Goal: Information Seeking & Learning: Learn about a topic

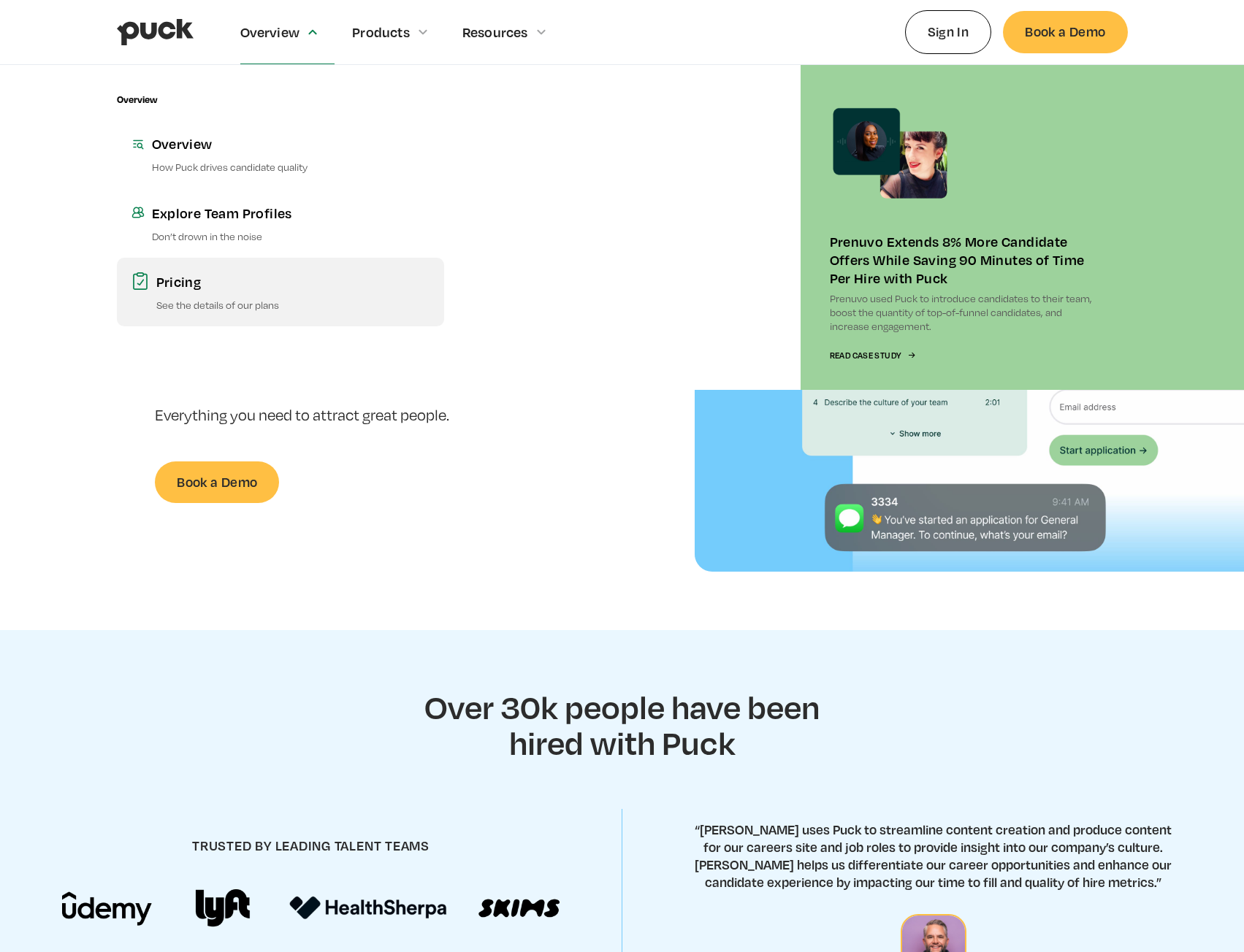
click at [201, 266] on link "Pricing See the details of our plans" at bounding box center [281, 292] width 327 height 69
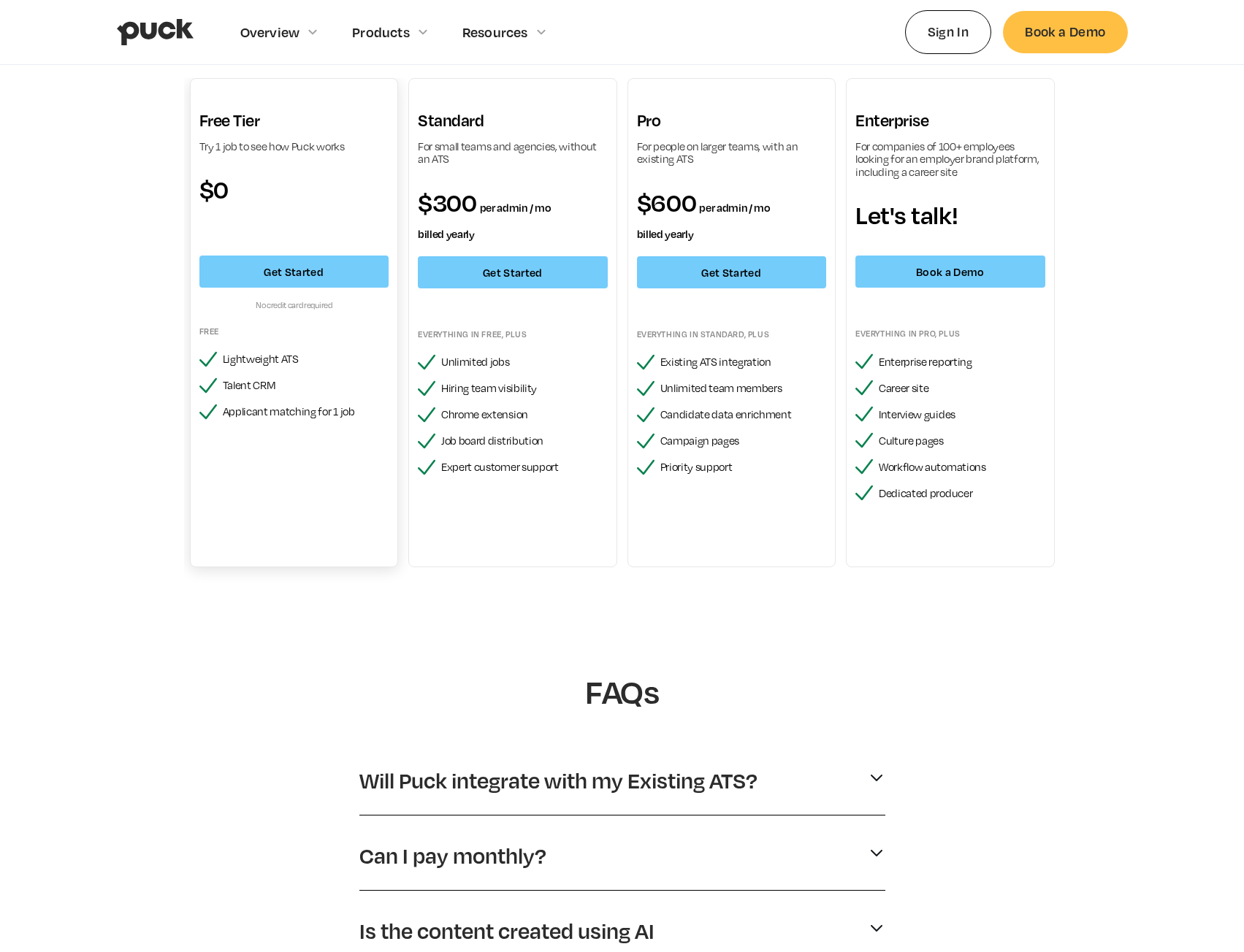
scroll to position [146, 0]
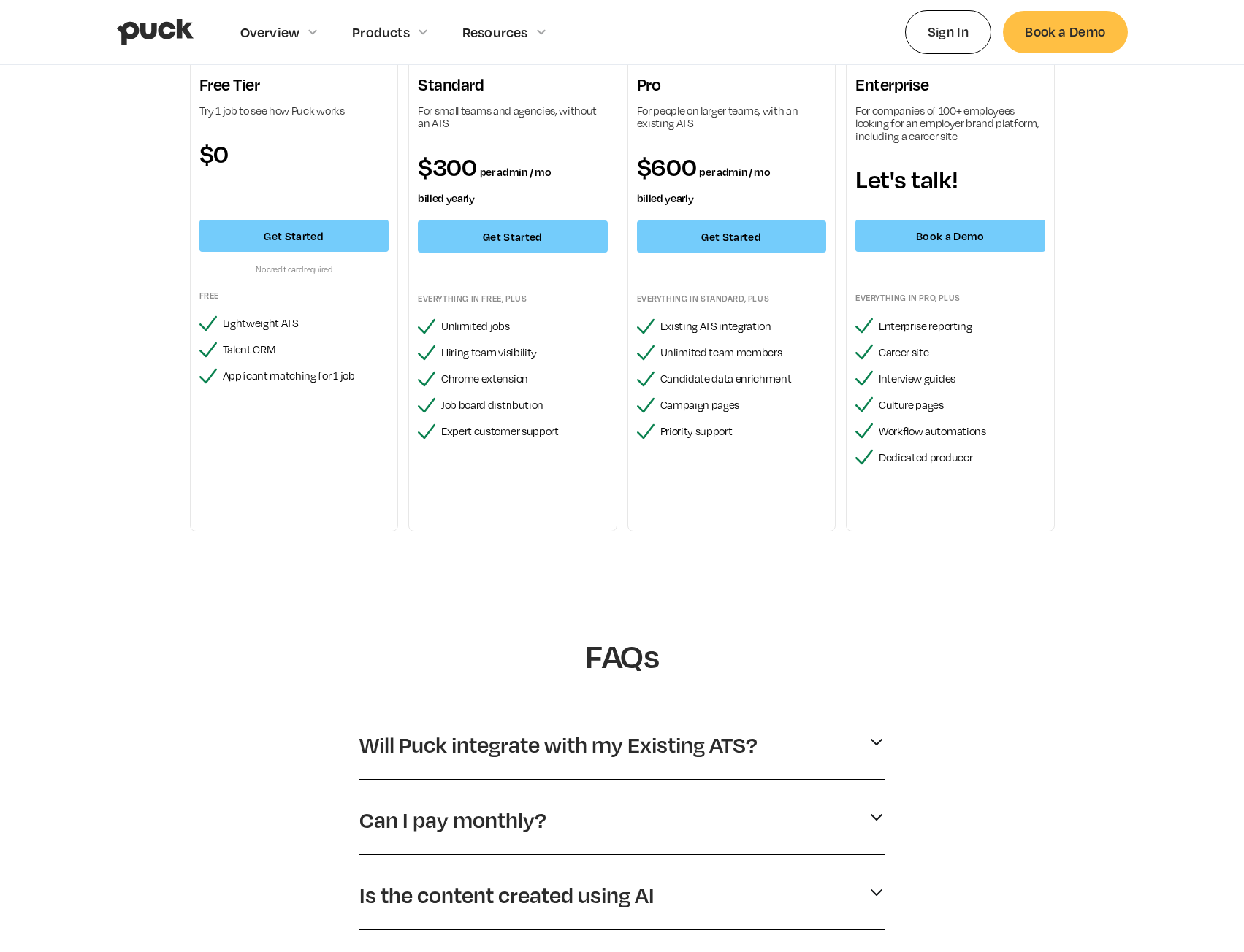
click at [627, 728] on div "Will Puck integrate with my Existing ATS?" at bounding box center [622, 745] width 526 height 40
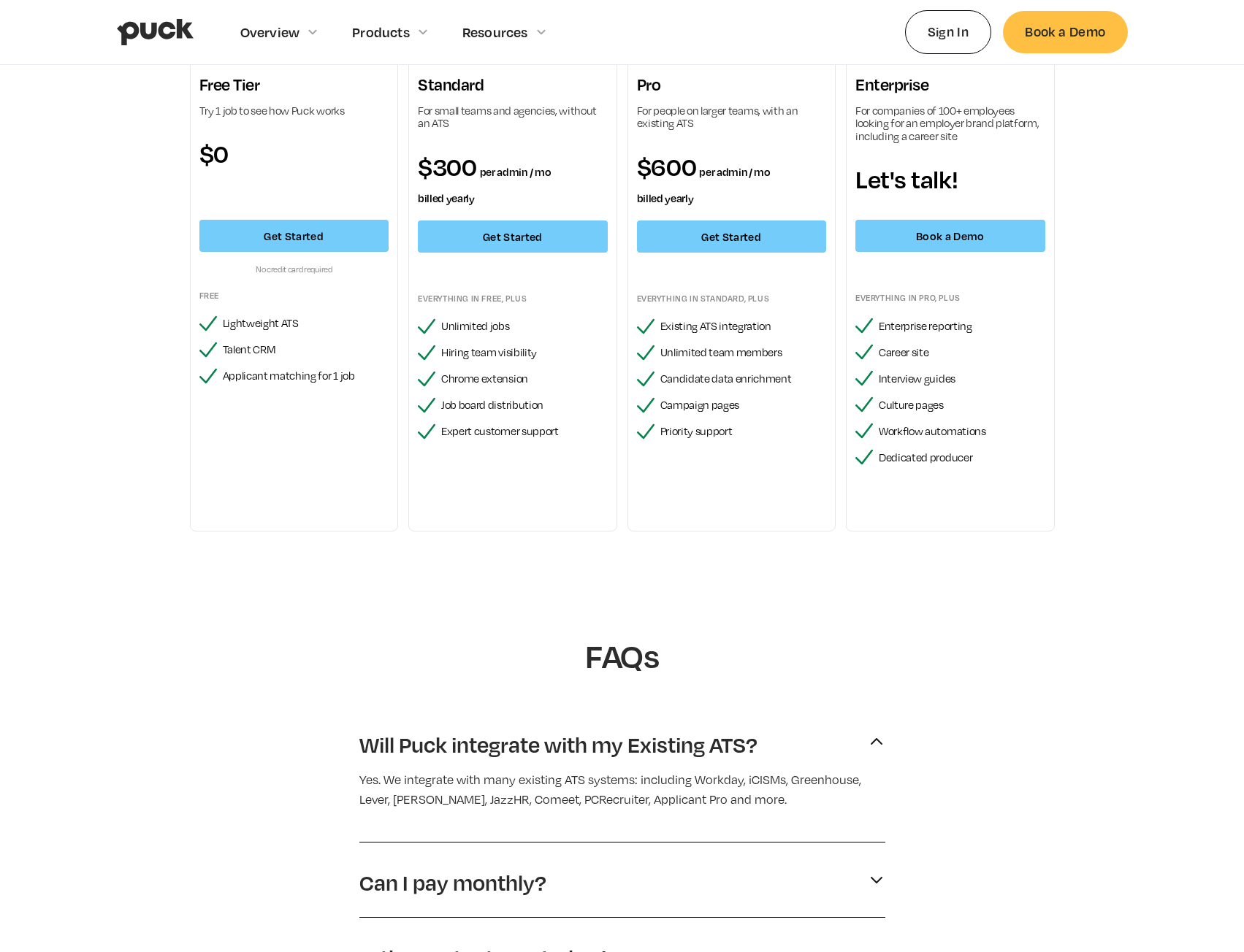
scroll to position [365, 0]
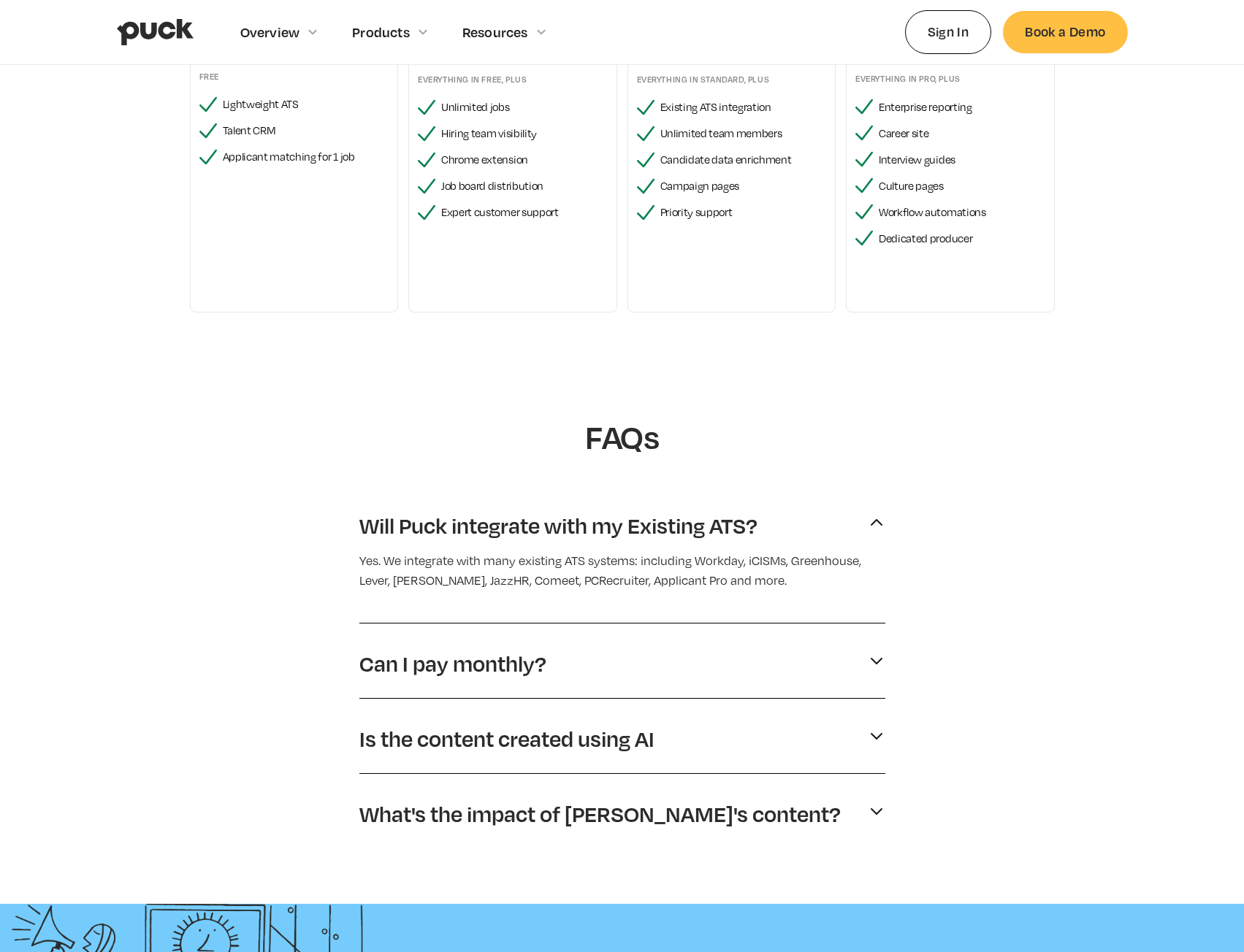
click at [511, 666] on p "Can I pay monthly?" at bounding box center [453, 664] width 187 height 28
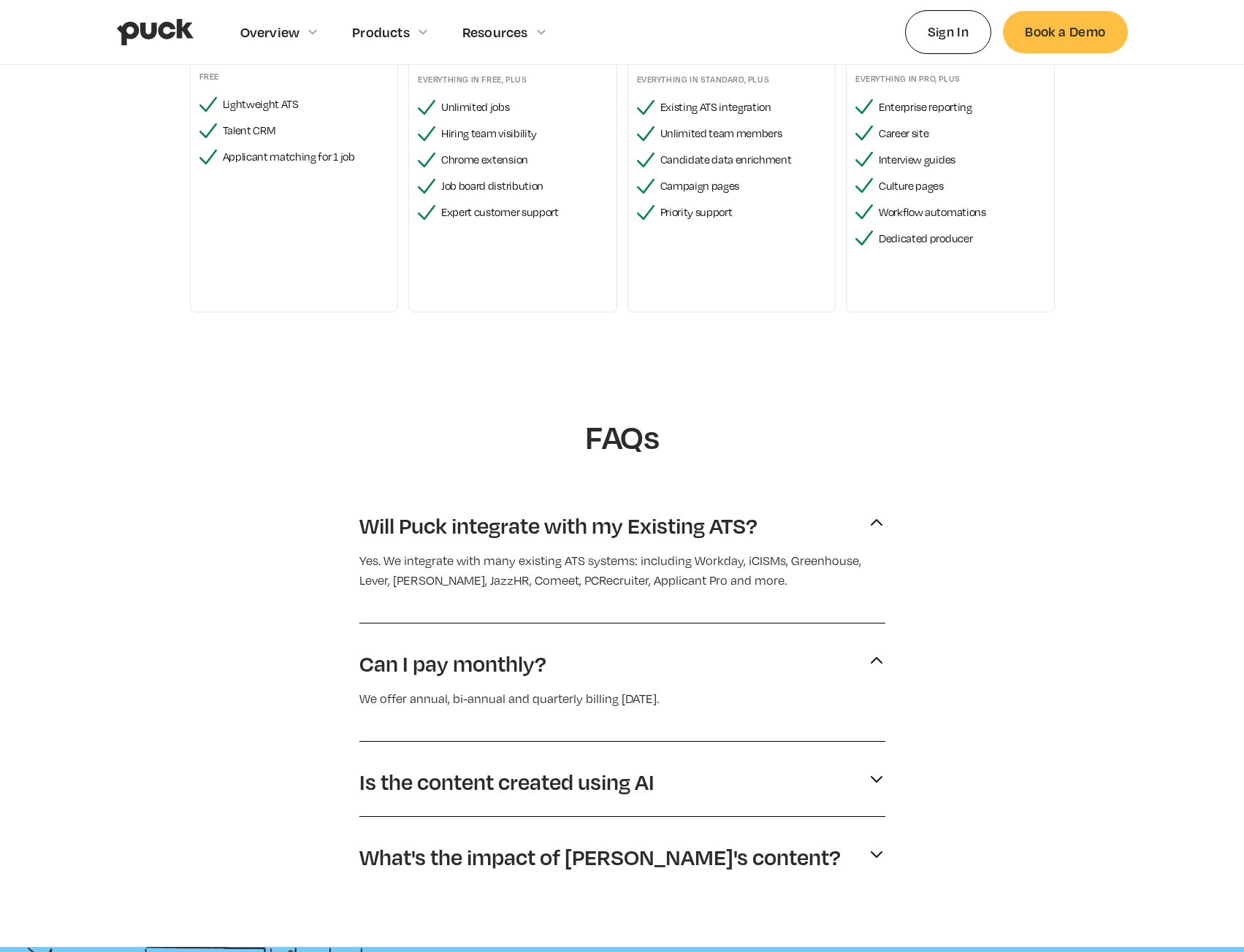
click at [476, 777] on p "Is the content created using AI" at bounding box center [507, 782] width 295 height 28
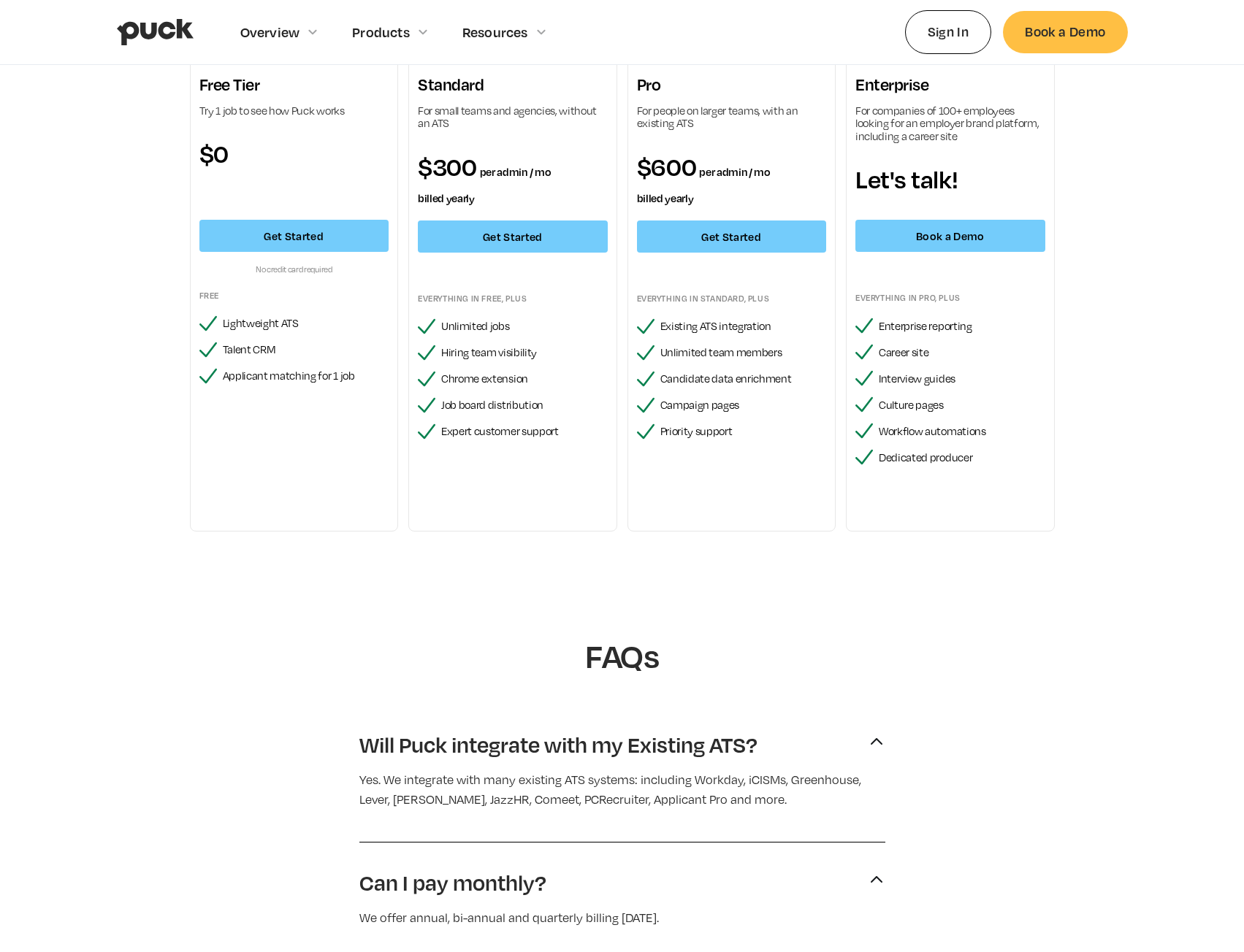
scroll to position [0, 0]
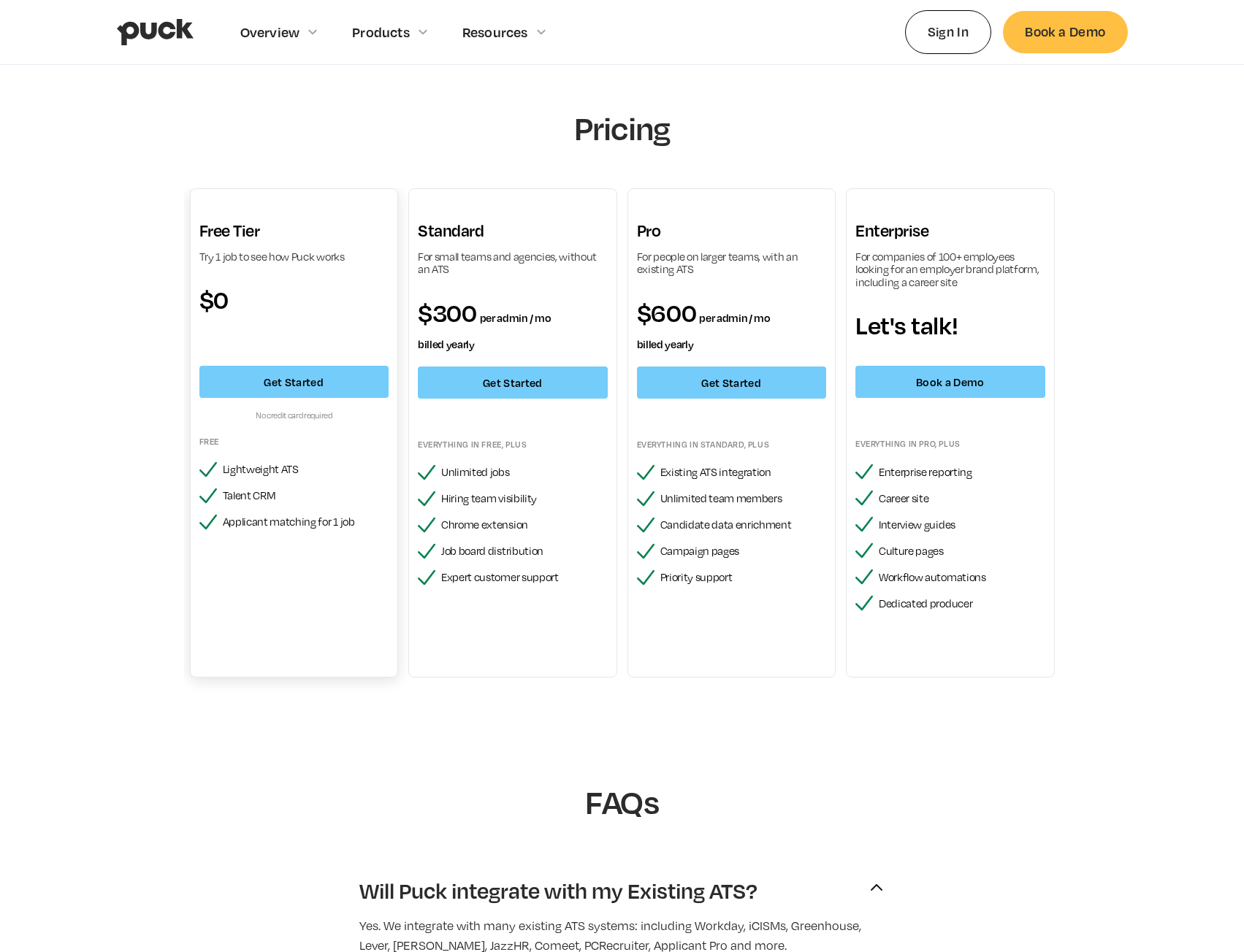
drag, startPoint x: 485, startPoint y: 645, endPoint x: 376, endPoint y: 643, distance: 109.0
click at [376, 643] on div "Free Tier Try 1 job to see how Puck works $0 Get Started No credit card require…" at bounding box center [295, 433] width 209 height 490
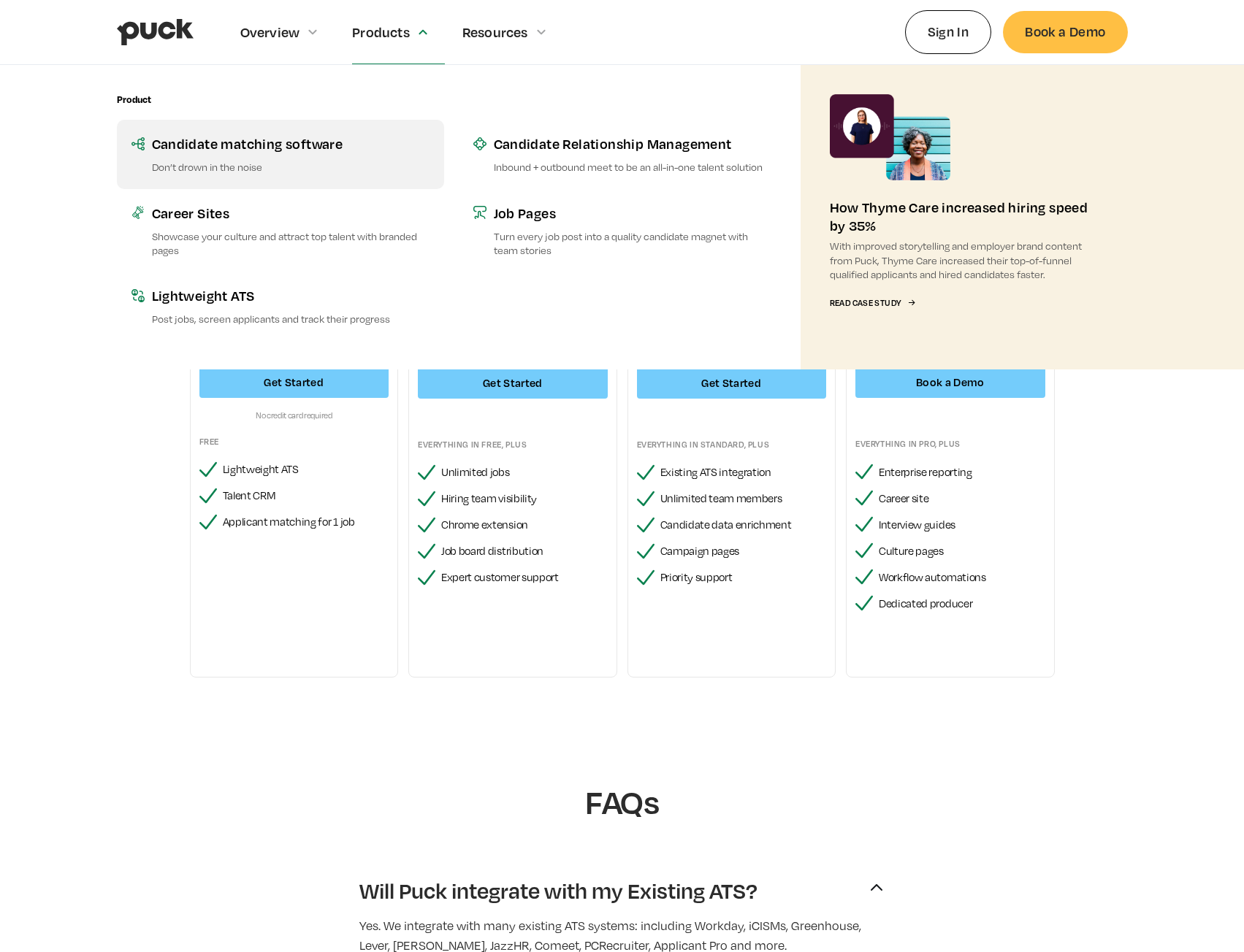
click at [313, 154] on link "Candidate matching software Don’t drown in the noise" at bounding box center [281, 154] width 327 height 69
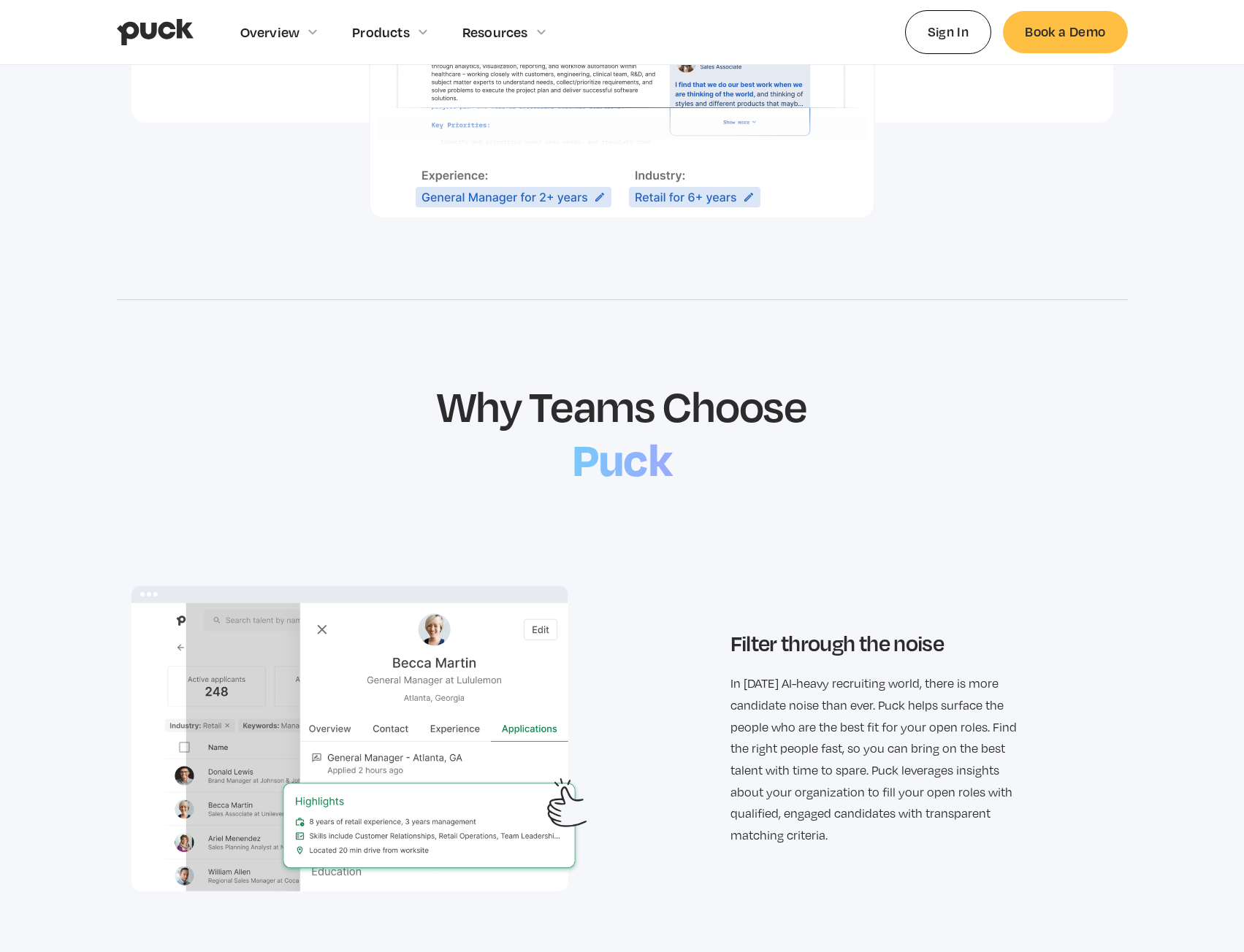
scroll to position [1314, 0]
